Goal: Go to known website: Access a specific website the user already knows

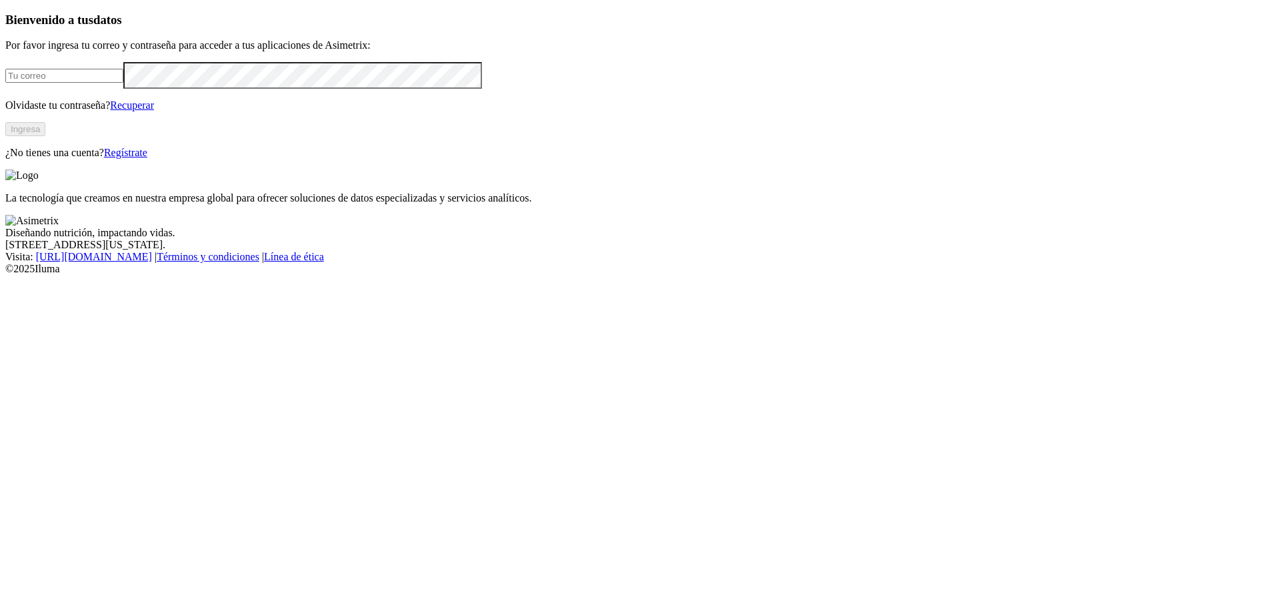
type input "[EMAIL_ADDRESS][DOMAIN_NAME]"
click at [45, 136] on button "Ingresa" at bounding box center [25, 129] width 40 height 14
